Goal: Task Accomplishment & Management: Manage account settings

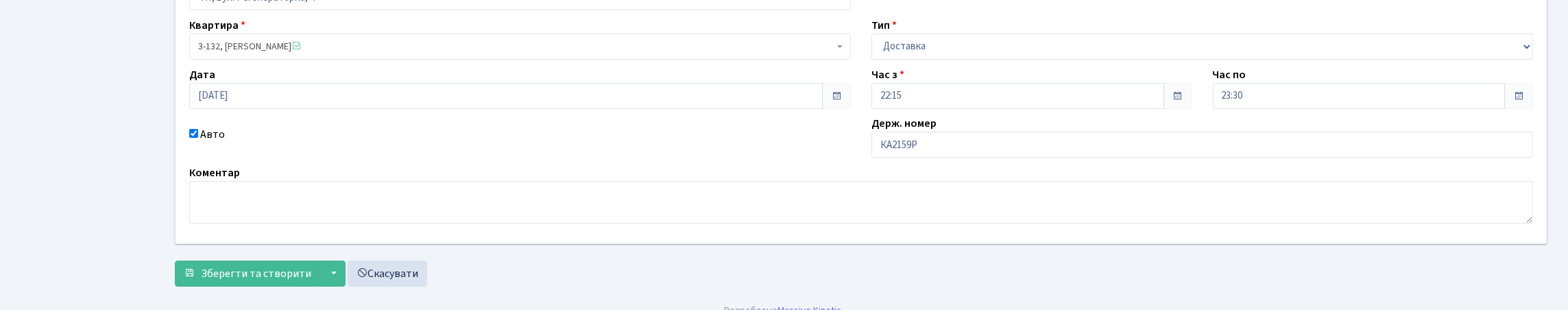
scroll to position [138, 0]
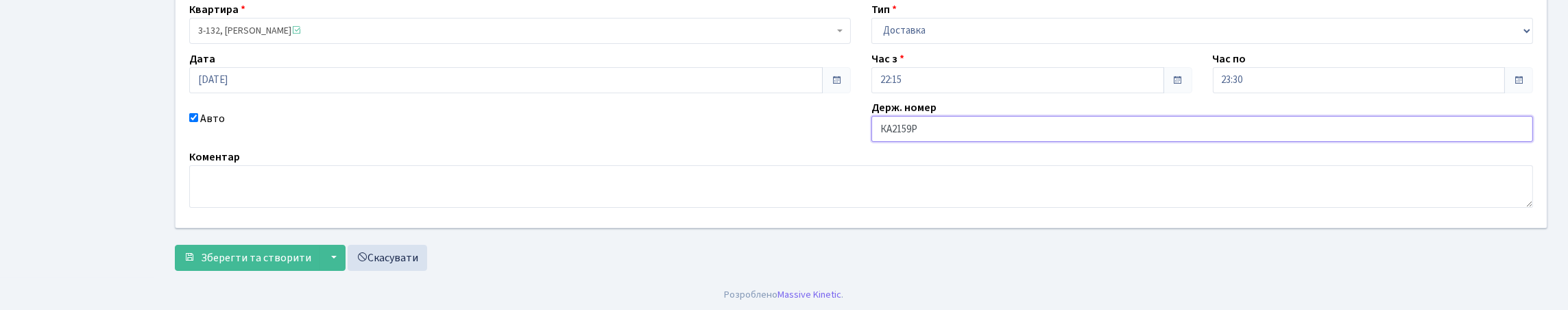
click at [950, 142] on input "КА2159Р" at bounding box center [1202, 129] width 662 height 26
type input "КА2159РВ"
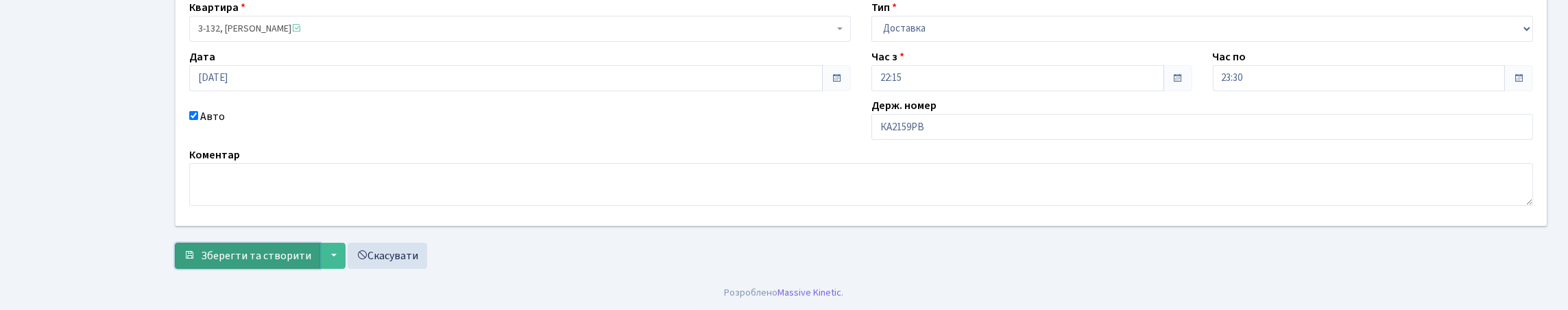
click at [302, 249] on span "Зберегти та створити" at bounding box center [256, 257] width 110 height 15
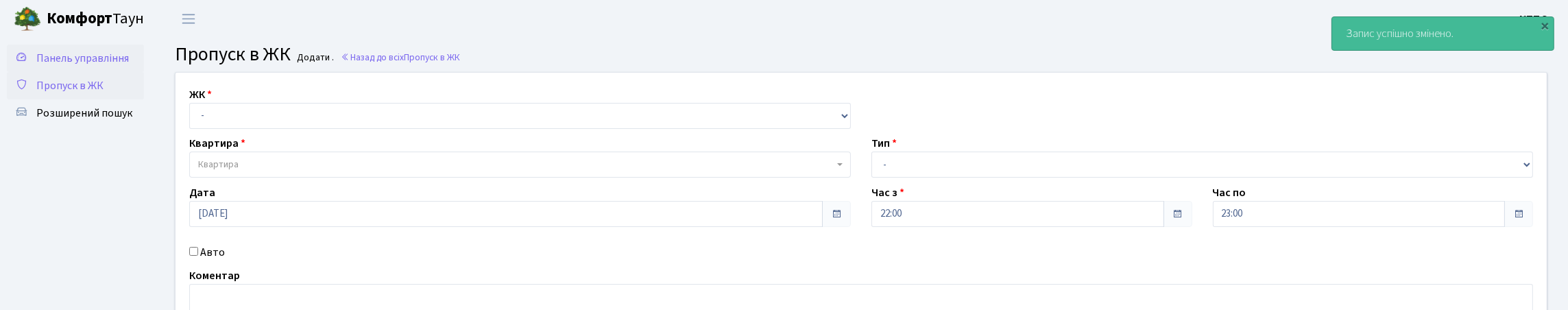
click at [52, 72] on link "Панель управління" at bounding box center [76, 59] width 137 height 28
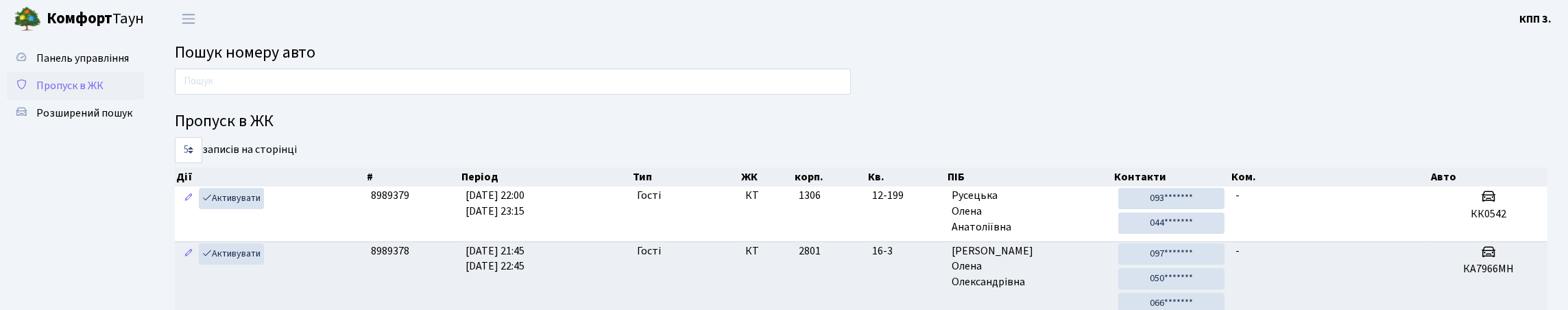
drag, startPoint x: 113, startPoint y: 138, endPoint x: 121, endPoint y: 132, distance: 10.0
click at [113, 127] on link "Розширений пошук" at bounding box center [76, 114] width 137 height 28
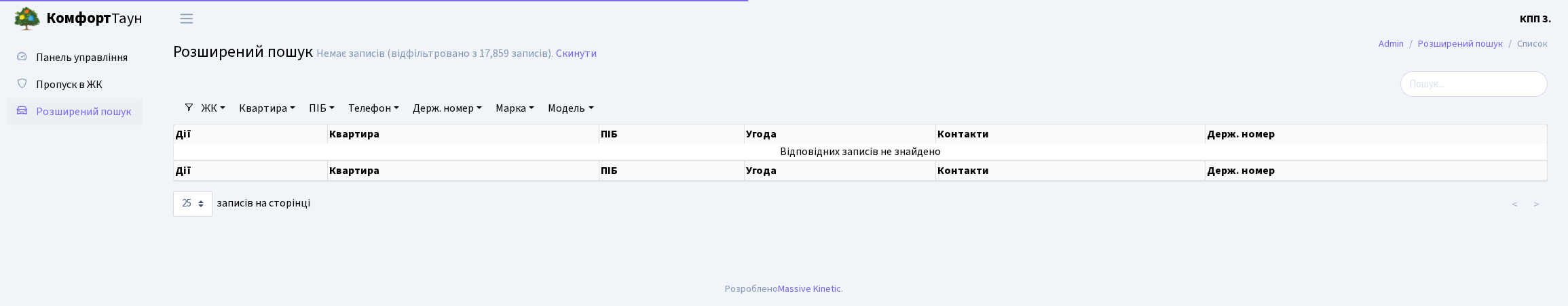
select select "25"
click at [115, 98] on link "Пропуск в ЖК" at bounding box center [75, 85] width 136 height 27
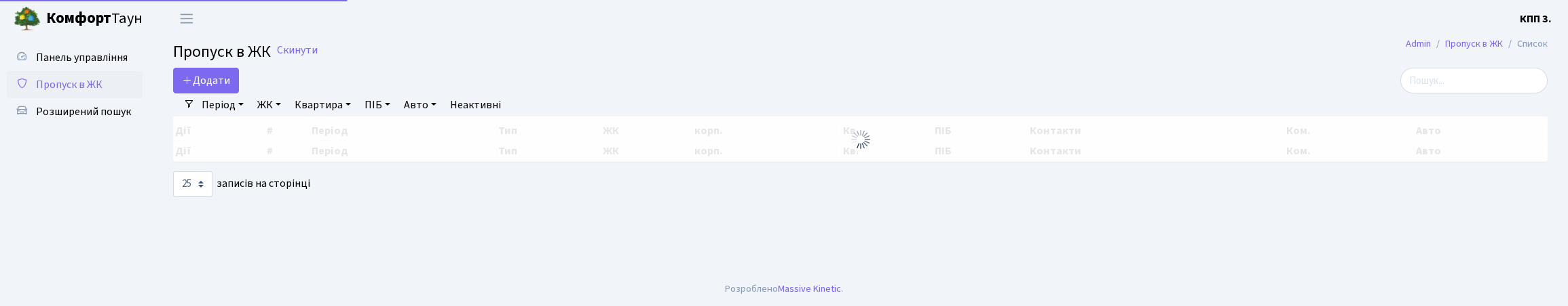
select select "25"
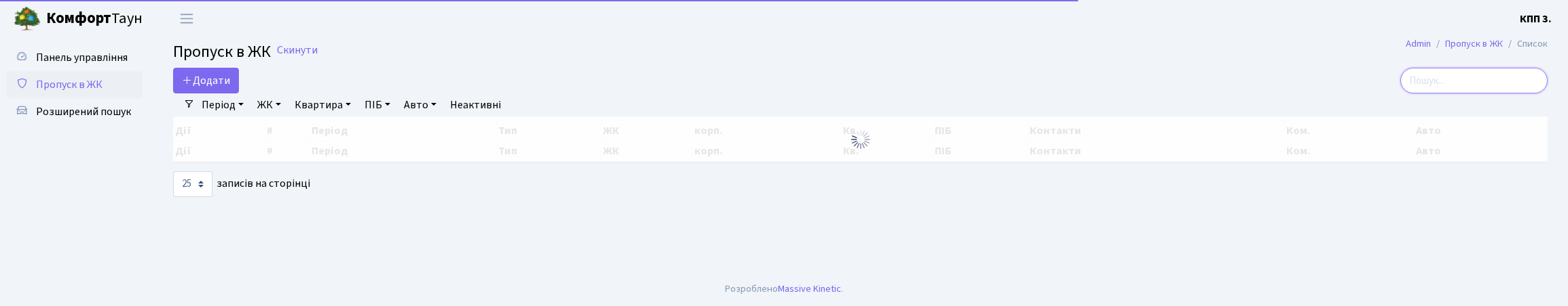
click at [1436, 94] on input "search" at bounding box center [1473, 81] width 147 height 26
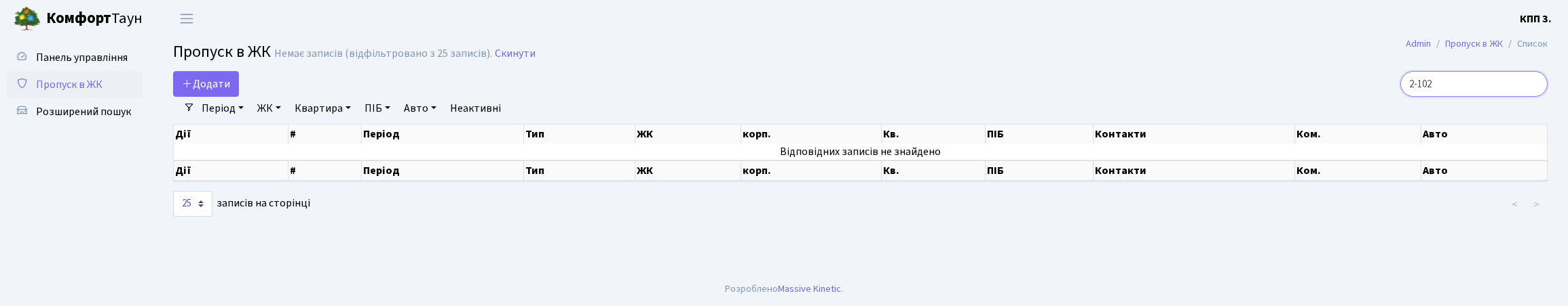
type input "2-102"
drag, startPoint x: 64, startPoint y: 42, endPoint x: 58, endPoint y: 49, distance: 9.2
click at [58, 48] on div "Панель управління Пропуск в ЖК Розширений пошук" at bounding box center [76, 155] width 153 height 235
click at [62, 65] on span "Панель управління" at bounding box center [82, 58] width 92 height 15
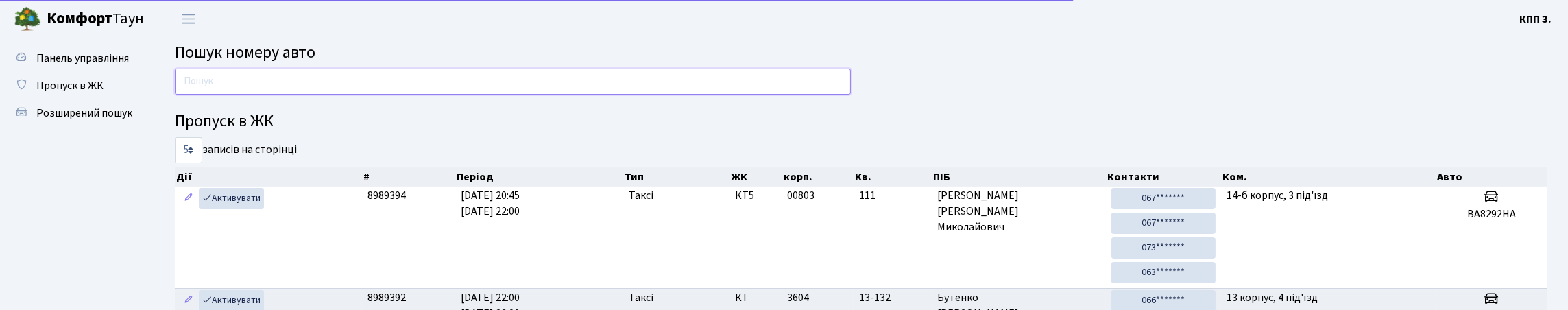
click at [248, 95] on input "text" at bounding box center [513, 82] width 676 height 26
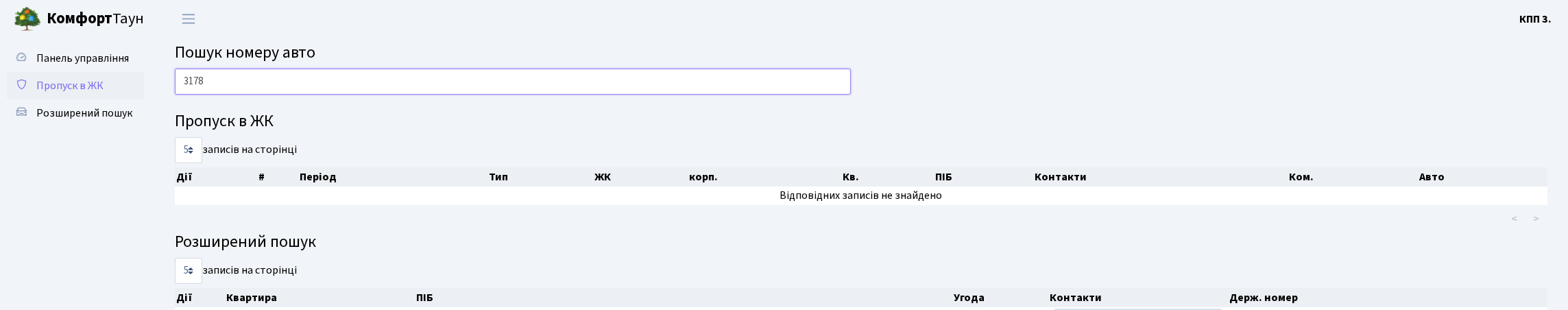
type input "3178"
click at [103, 94] on span "Пропуск в ЖК" at bounding box center [69, 86] width 67 height 15
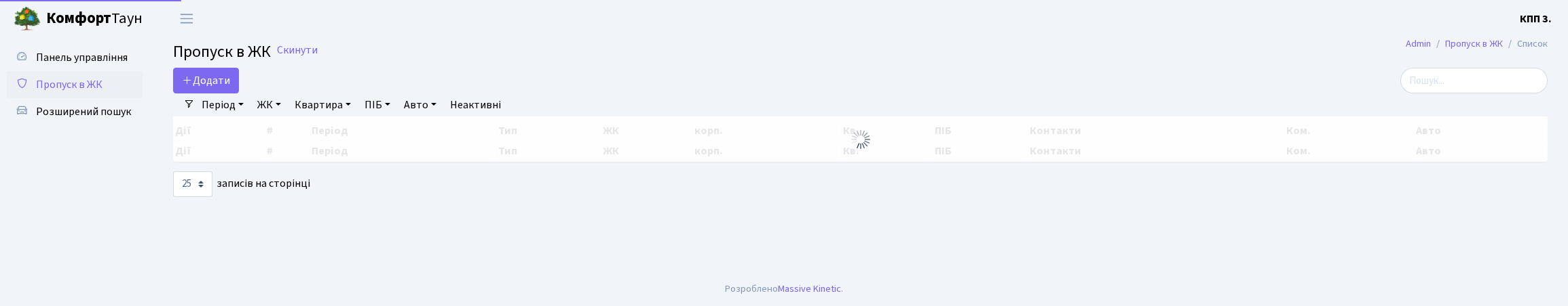
select select "25"
click at [1387, 71] on main "Admin Пропуск в ЖК Список Пропуск в ЖК Скинути Додати Фільтри Період [DATE] - […" at bounding box center [860, 155] width 1415 height 235
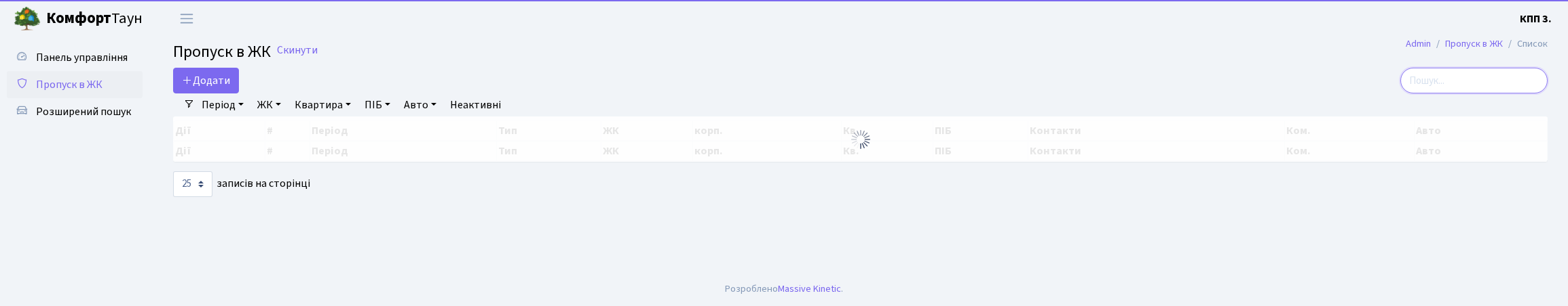
click at [1400, 79] on input "search" at bounding box center [1473, 81] width 147 height 26
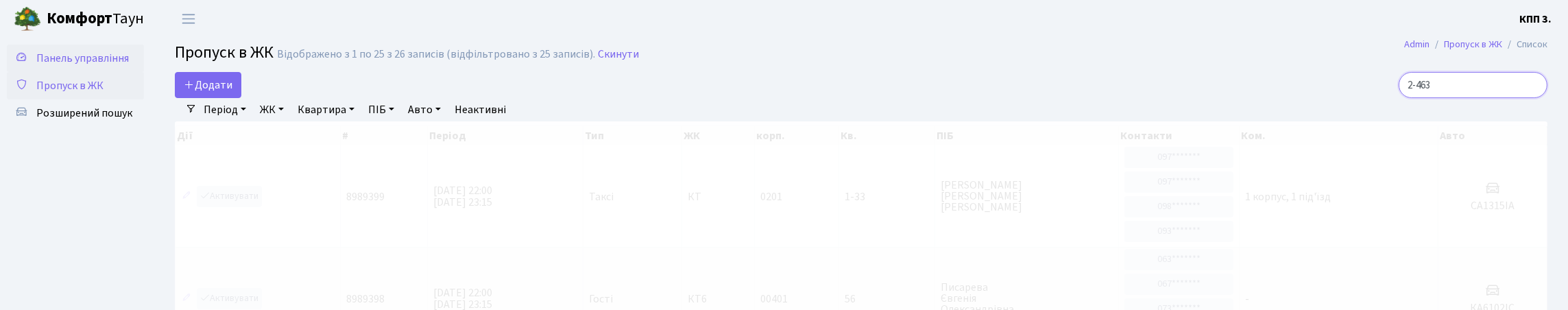
type input "2-463"
click at [75, 66] on span "Панель управління" at bounding box center [83, 59] width 93 height 15
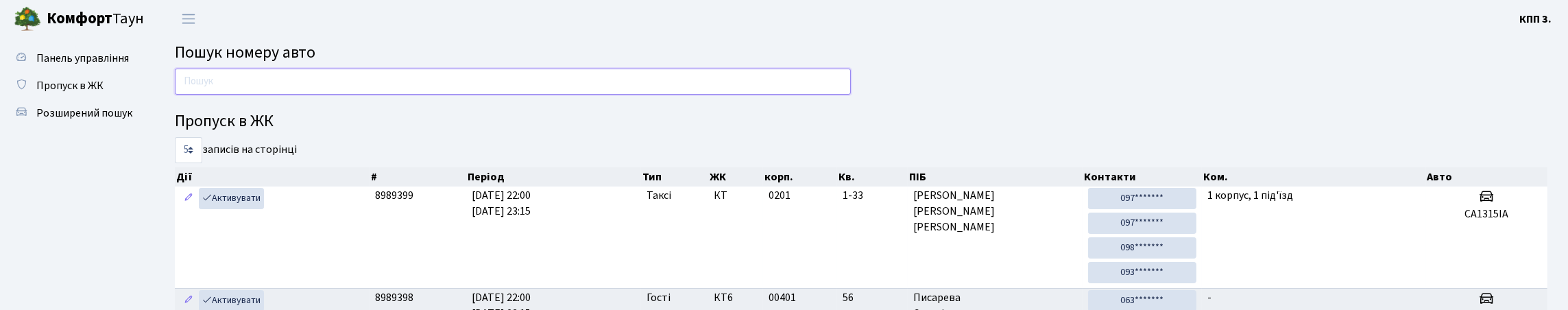
drag, startPoint x: 199, startPoint y: 97, endPoint x: 191, endPoint y: 97, distance: 8.0
click at [199, 95] on input "text" at bounding box center [513, 82] width 676 height 26
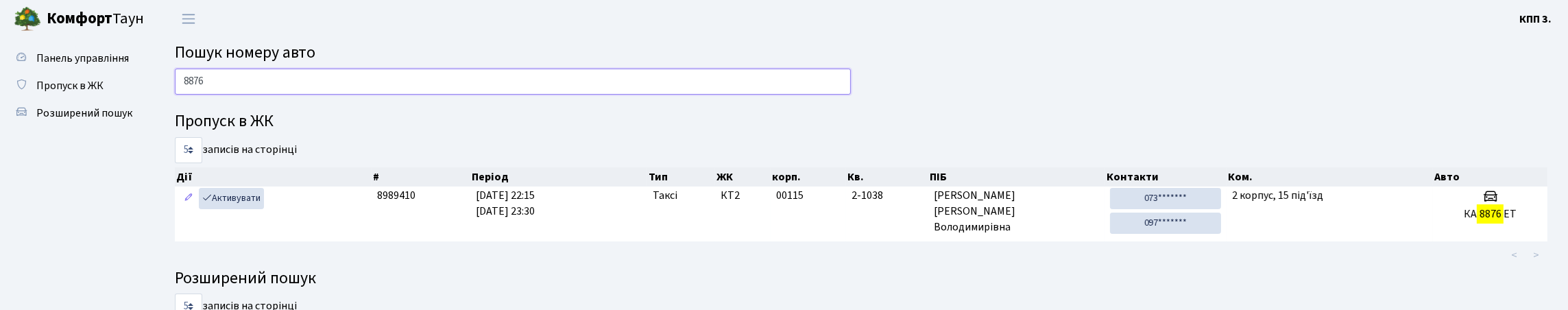
click at [422, 95] on input "8876" at bounding box center [513, 82] width 676 height 26
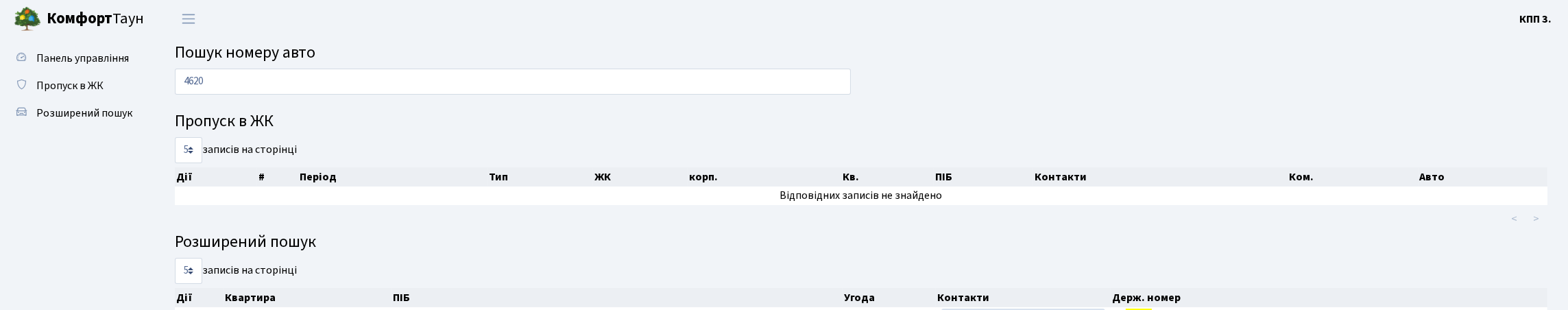
click at [374, 131] on h4 "Пропуск в ЖК" at bounding box center [862, 122] width 1373 height 20
click at [336, 77] on input "4620" at bounding box center [513, 82] width 676 height 26
click at [336, 77] on input "4620" at bounding box center [513, 82] width 676 height 26
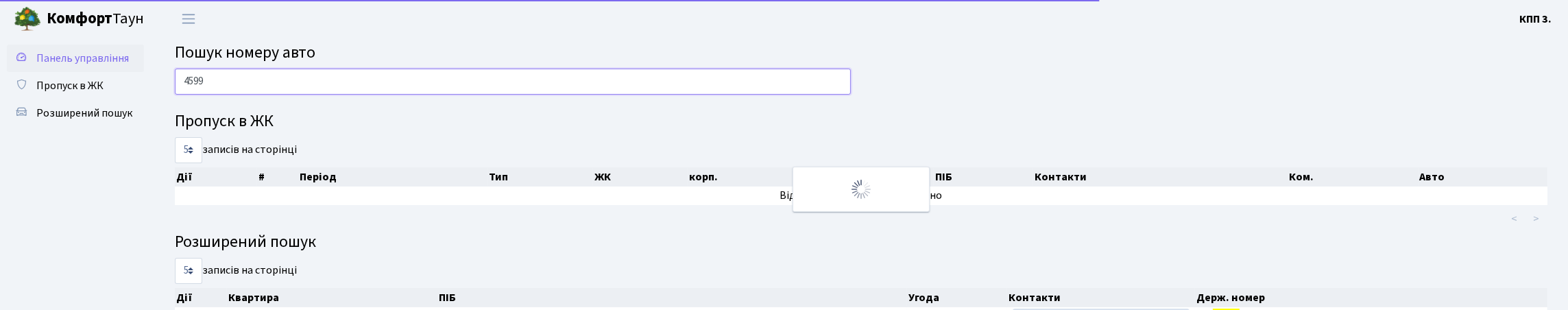
type input "4599"
click at [100, 72] on link "Панель управління" at bounding box center [76, 59] width 137 height 28
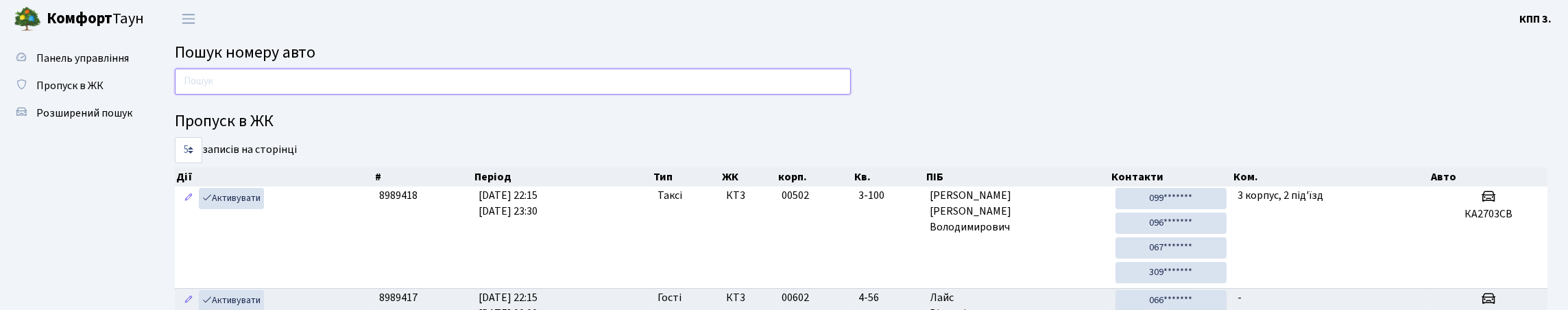
click at [276, 95] on input "text" at bounding box center [513, 82] width 676 height 26
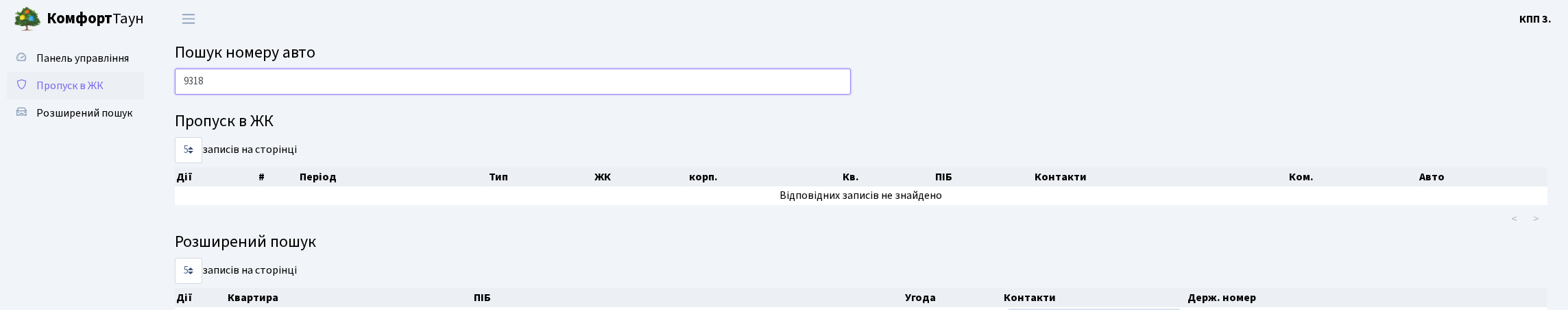
type input "9318"
click at [103, 94] on span "Пропуск в ЖК" at bounding box center [69, 86] width 67 height 15
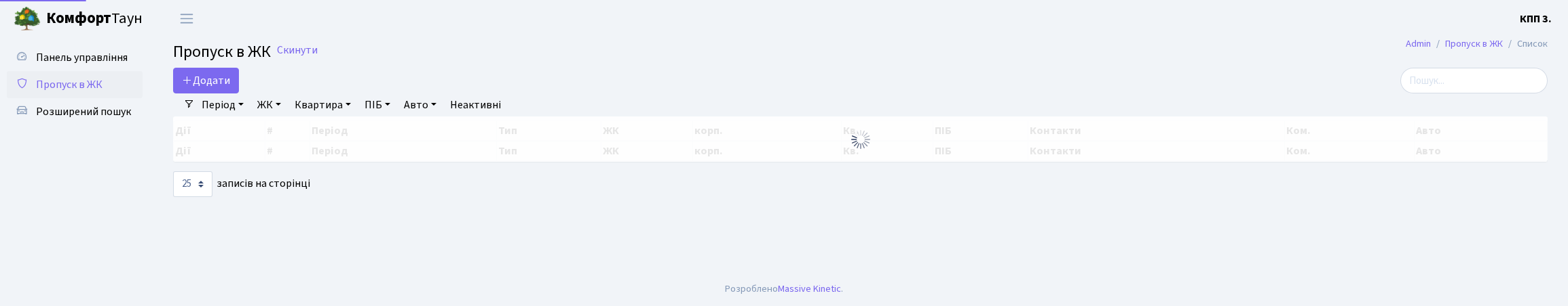
select select "25"
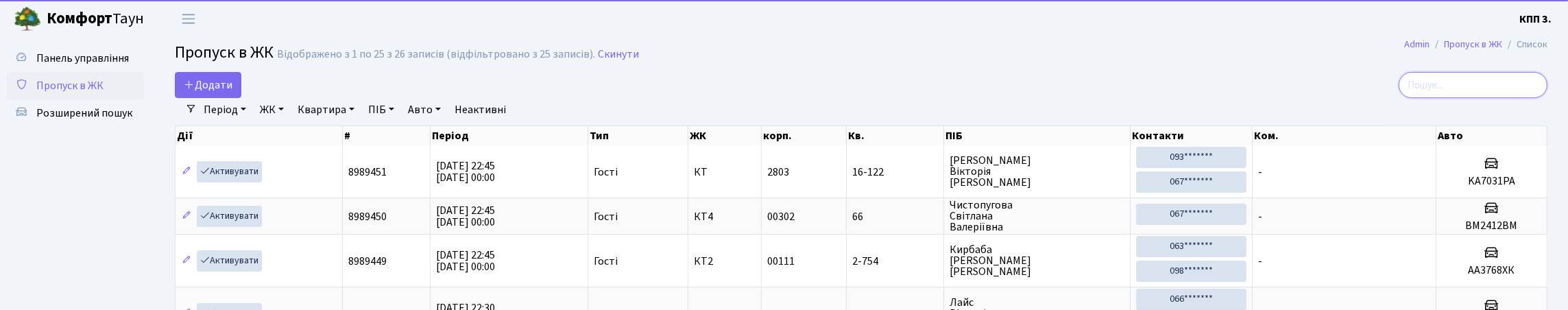
click at [1445, 98] on input "search" at bounding box center [1473, 85] width 149 height 26
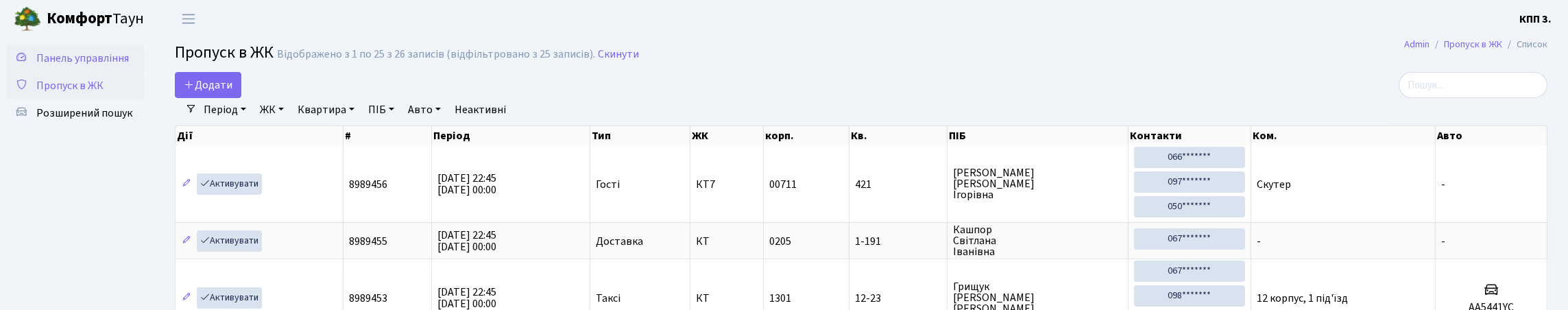
click at [36, 66] on span "Панель управління" at bounding box center [83, 59] width 93 height 15
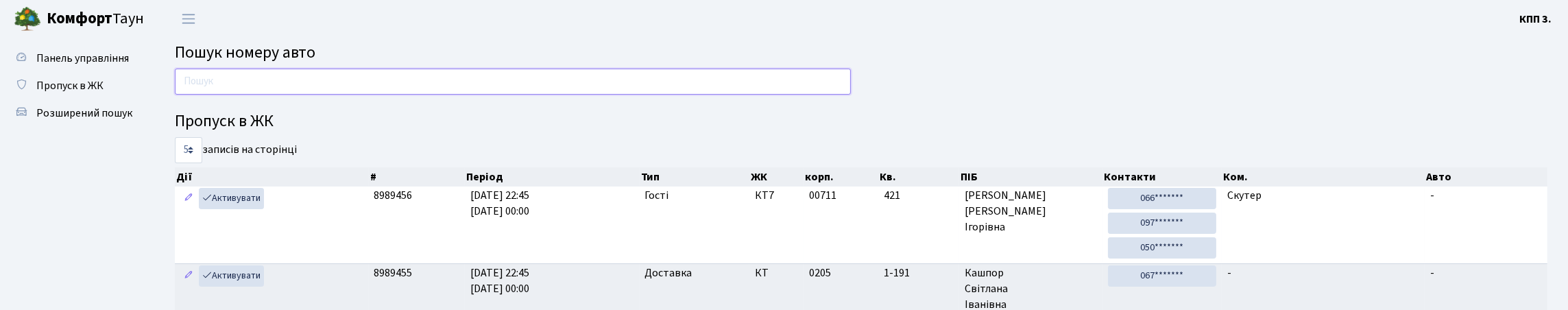
click at [248, 95] on input "text" at bounding box center [513, 82] width 676 height 26
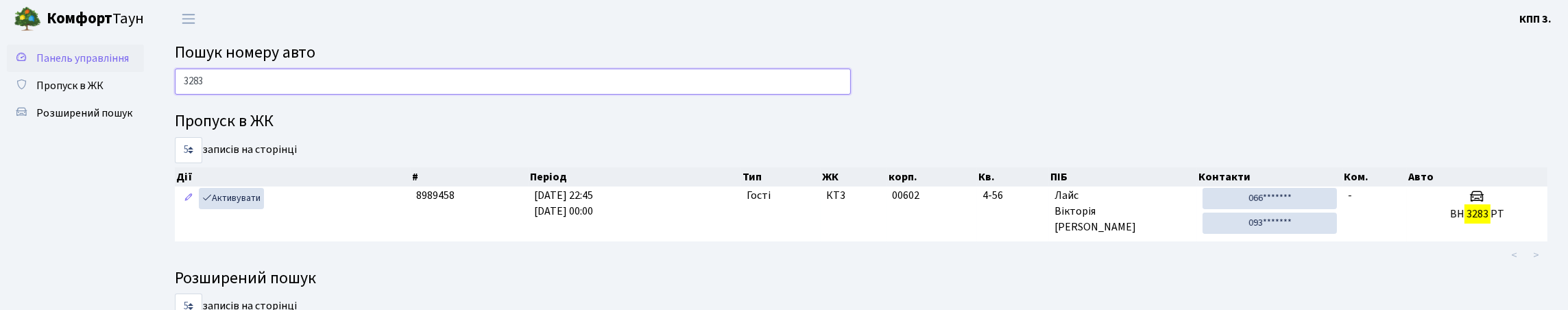
type input "3283"
click at [59, 66] on span "Панель управління" at bounding box center [83, 59] width 93 height 15
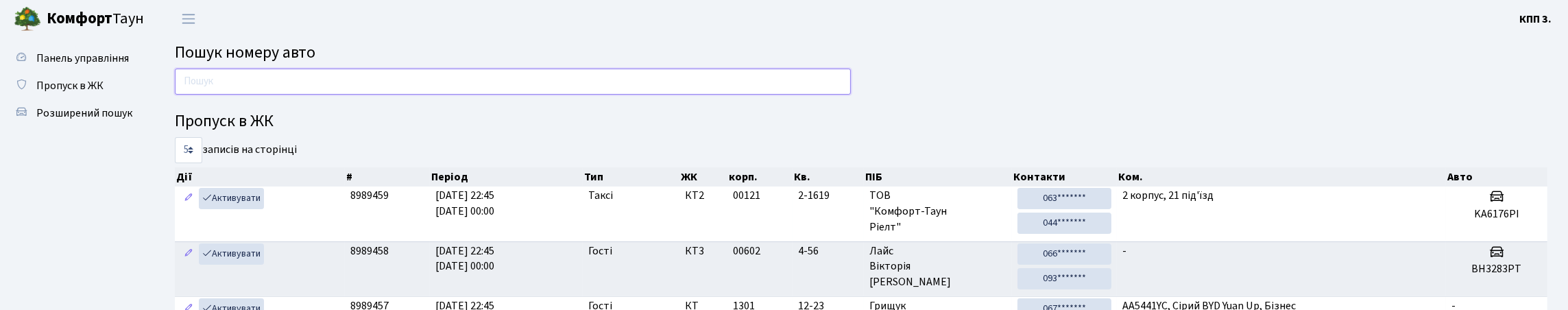
click at [208, 86] on input "text" at bounding box center [513, 82] width 676 height 26
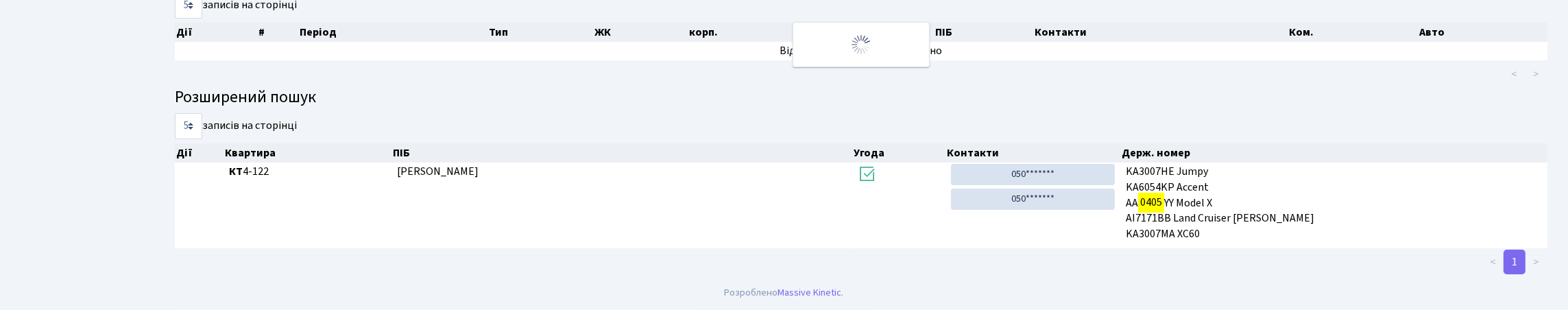
scroll to position [234, 0]
click at [91, 89] on ul "Панель управління Пропуск в ЖК Розширений пошук" at bounding box center [76, 84] width 137 height 370
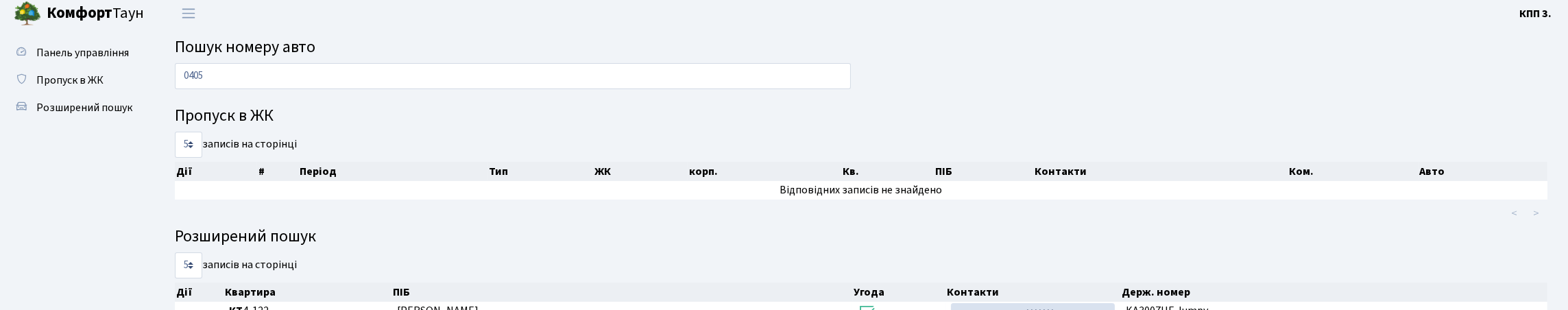
scroll to position [0, 0]
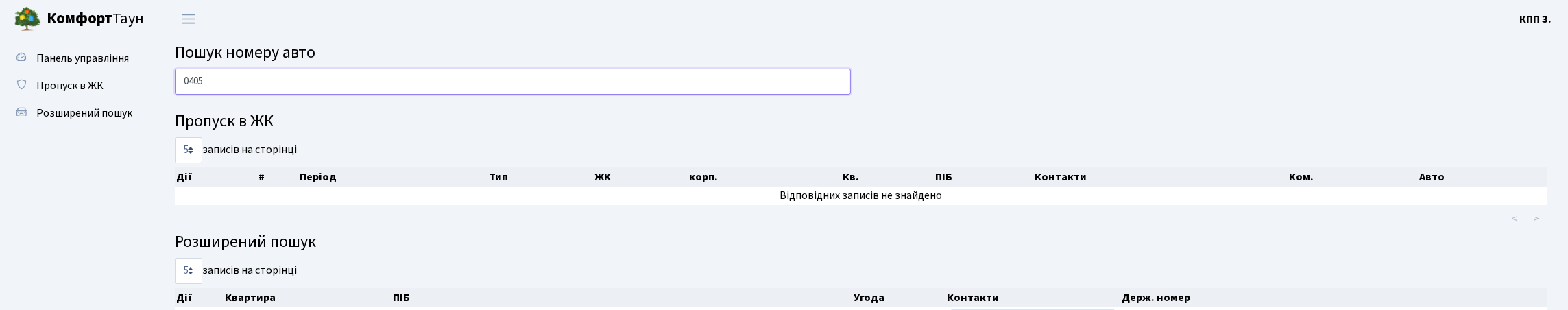
click at [252, 94] on input "0405" at bounding box center [513, 82] width 676 height 26
click at [253, 94] on input "0405" at bounding box center [513, 82] width 676 height 26
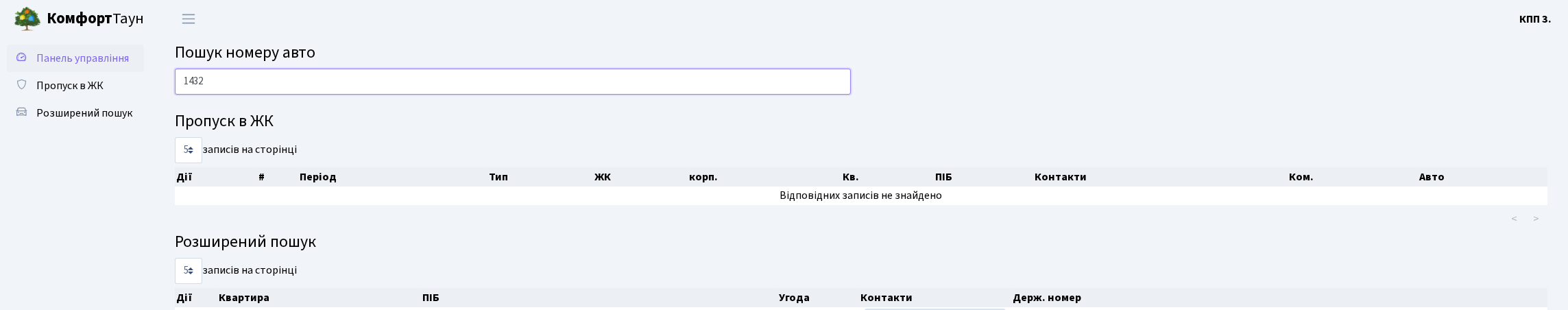
type input "1432"
click at [36, 66] on span "Панель управління" at bounding box center [83, 59] width 93 height 15
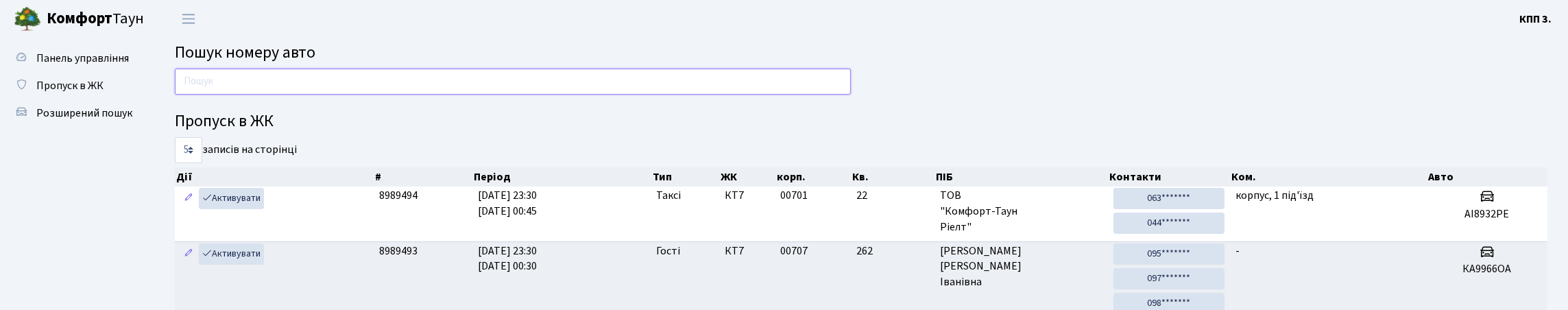
click at [305, 89] on input "text" at bounding box center [513, 82] width 676 height 26
click at [326, 93] on input "text" at bounding box center [513, 82] width 676 height 26
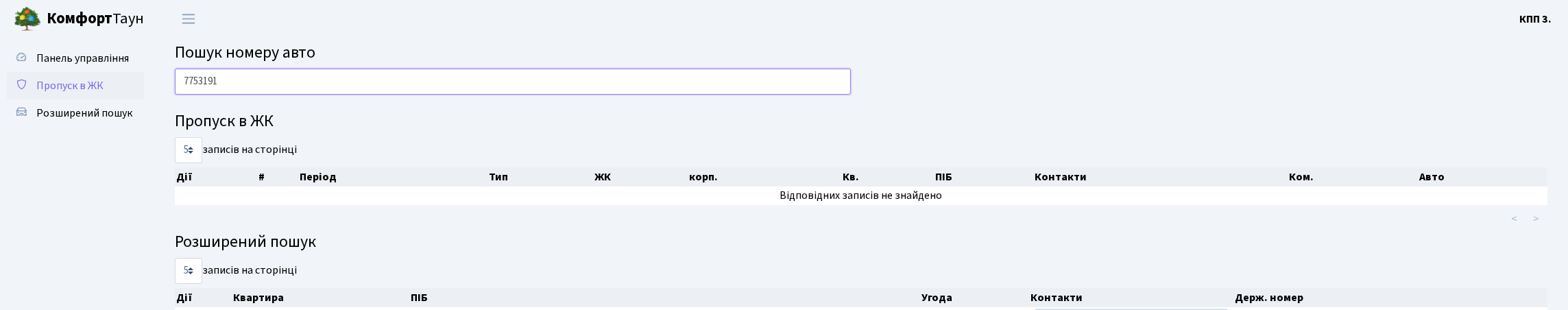
type input "7753191"
click at [44, 94] on span "Пропуск в ЖК" at bounding box center [69, 86] width 67 height 15
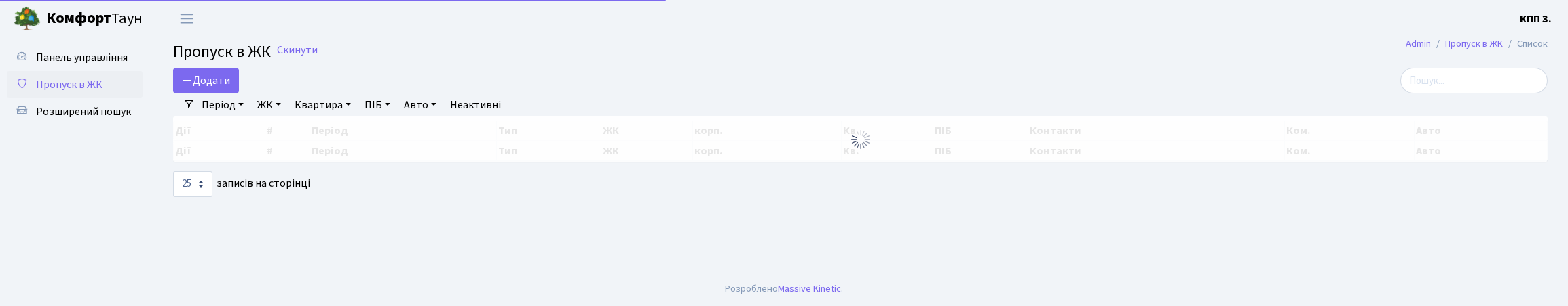
select select "25"
click at [1422, 94] on input "search" at bounding box center [1473, 81] width 147 height 26
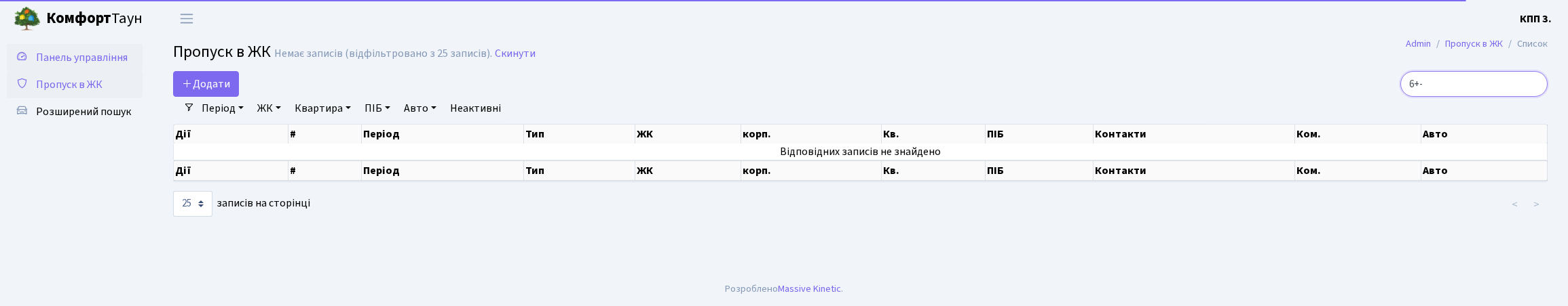
type input "6+-"
click at [52, 65] on span "Панель управління" at bounding box center [82, 58] width 92 height 15
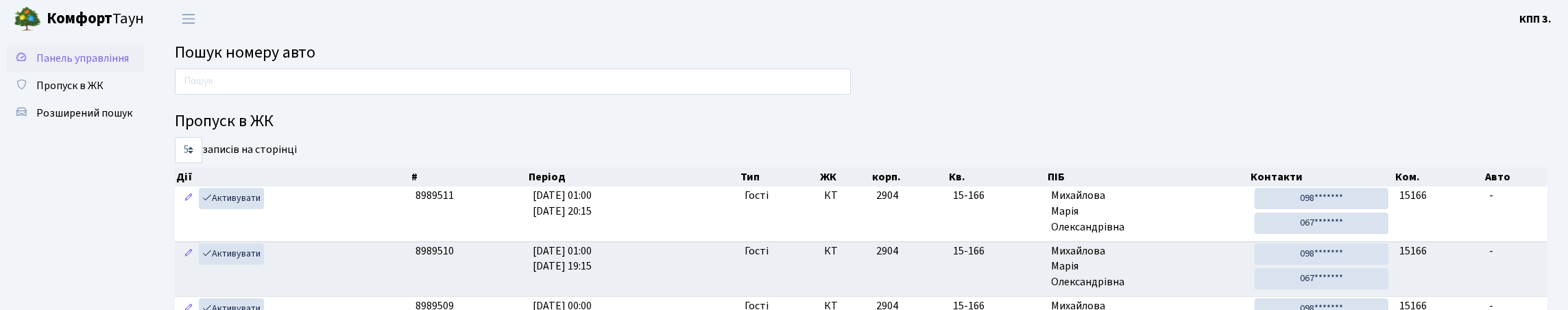
click at [54, 66] on span "Панель управління" at bounding box center [83, 59] width 93 height 15
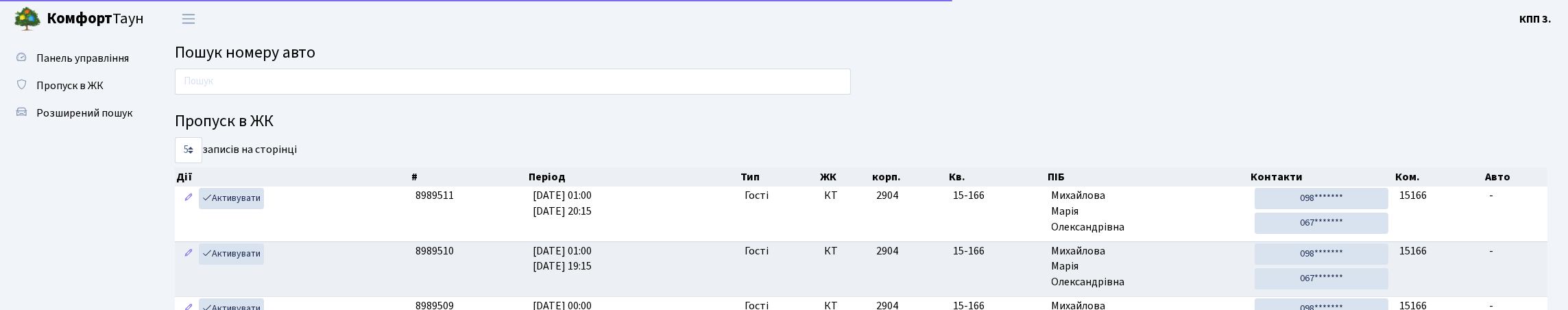
click at [54, 66] on span "Панель управління" at bounding box center [83, 59] width 93 height 15
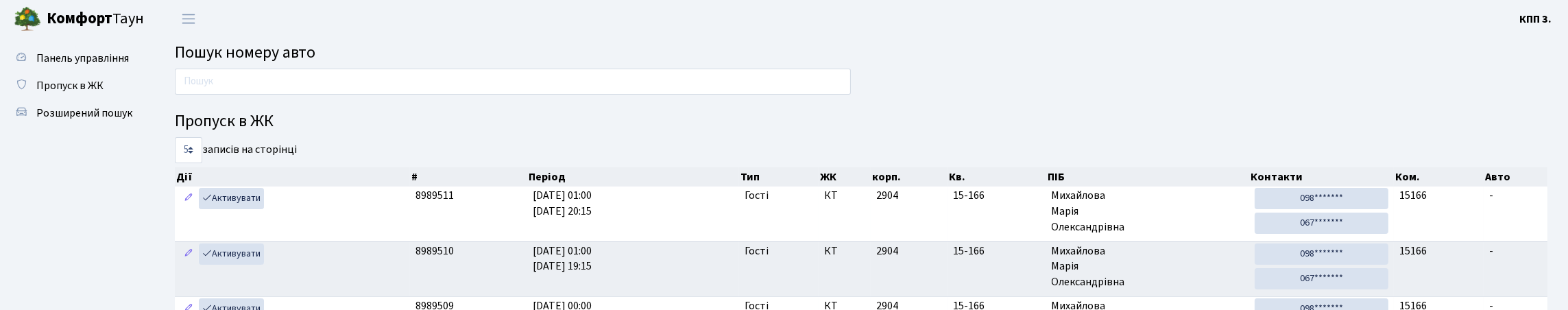
click at [54, 66] on span "Панель управління" at bounding box center [83, 59] width 93 height 15
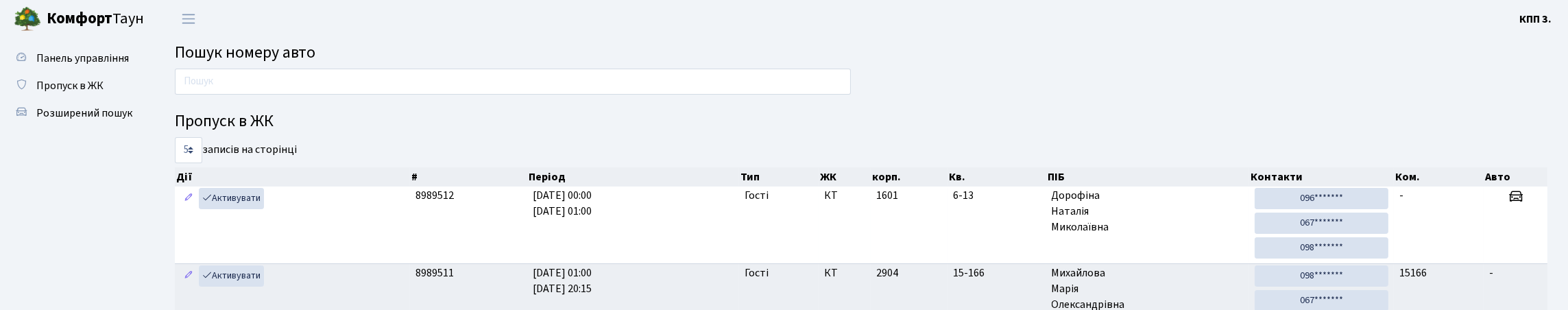
click at [54, 66] on span "Панель управління" at bounding box center [83, 59] width 93 height 15
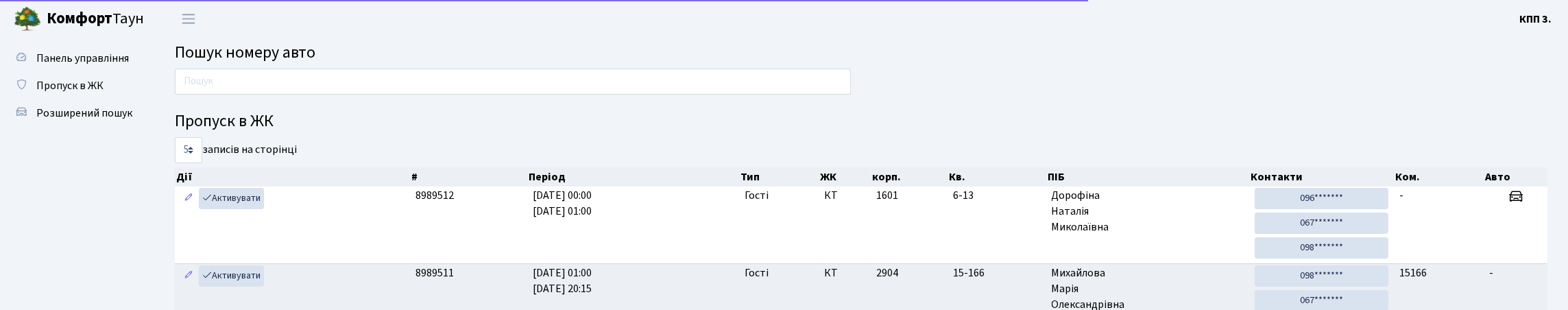
click at [54, 66] on span "Панель управління" at bounding box center [83, 59] width 93 height 15
